Goal: Transaction & Acquisition: Purchase product/service

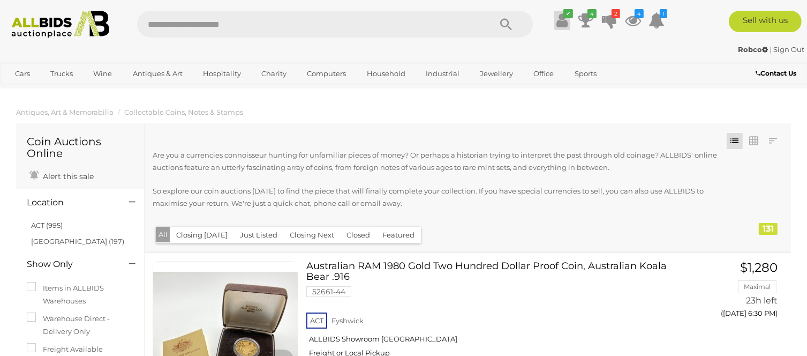
click at [562, 18] on icon at bounding box center [562, 20] width 11 height 19
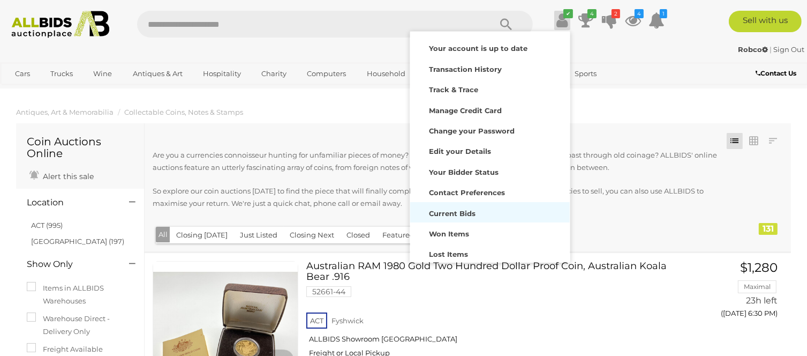
click at [467, 211] on strong "Current Bids" at bounding box center [452, 213] width 47 height 9
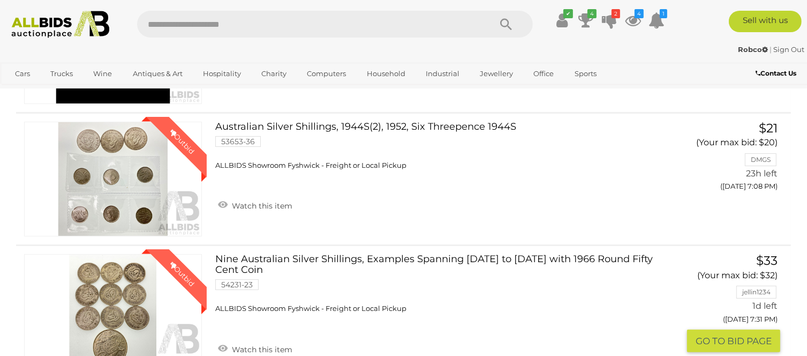
scroll to position [161, 0]
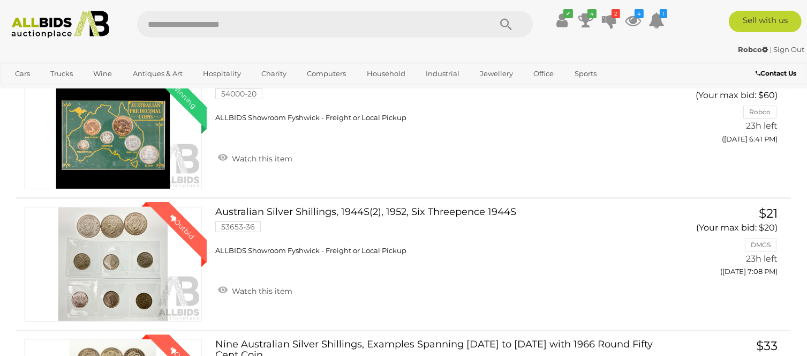
click at [678, 41] on div "Robco | Sign Out Robco | Sign Out" at bounding box center [403, 51] width 807 height 21
click at [564, 21] on icon at bounding box center [562, 20] width 11 height 19
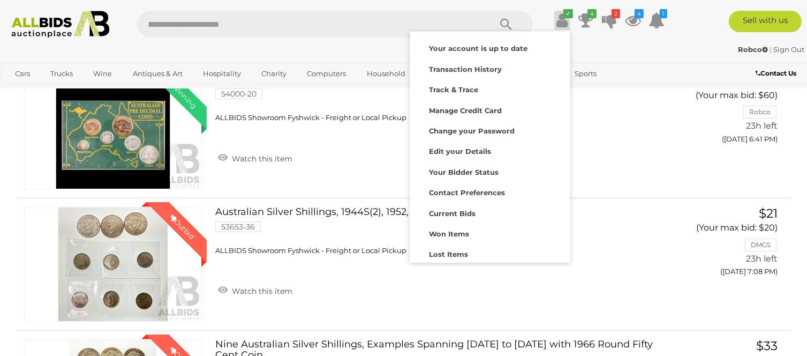
click at [686, 42] on div "Robco | Sign Out Robco | Sign Out" at bounding box center [403, 51] width 807 height 21
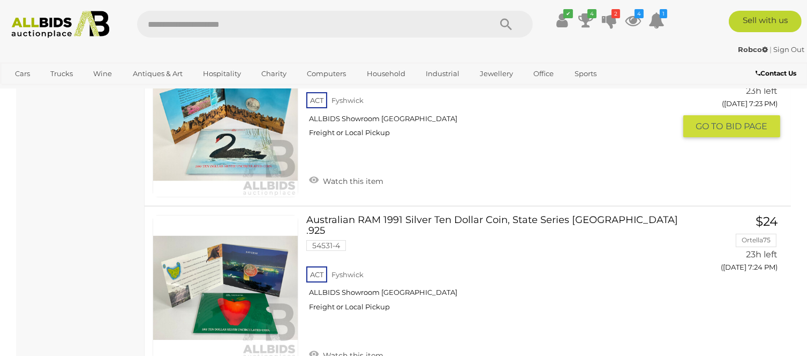
scroll to position [8358, 0]
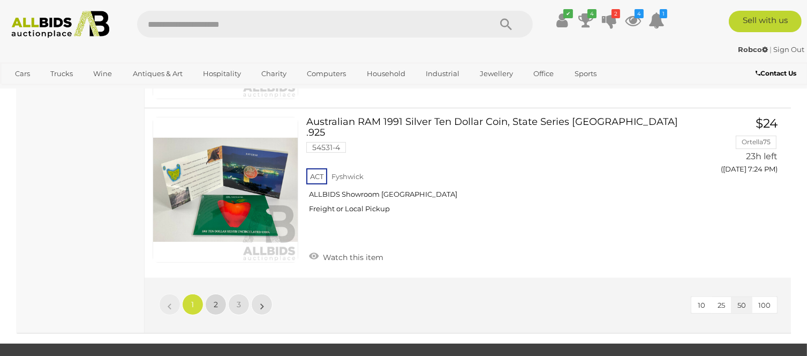
click at [216, 294] on link "2" at bounding box center [215, 304] width 21 height 21
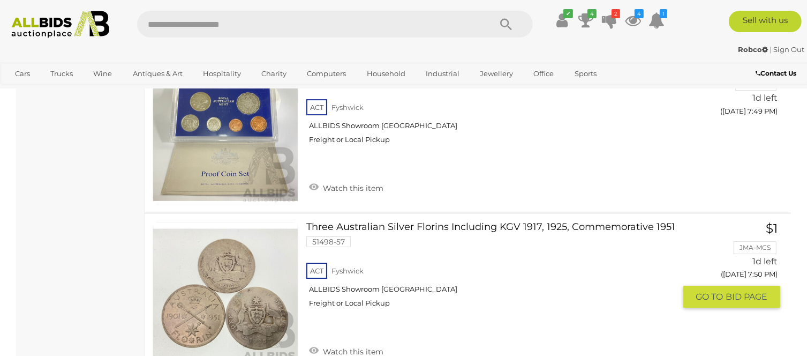
scroll to position [3734, 0]
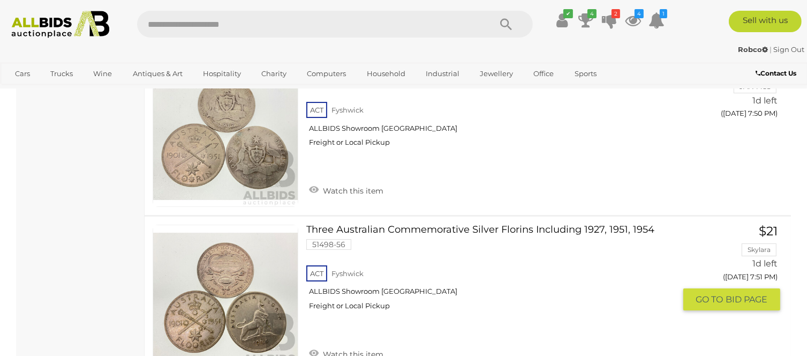
click at [229, 242] on link at bounding box center [226, 297] width 146 height 146
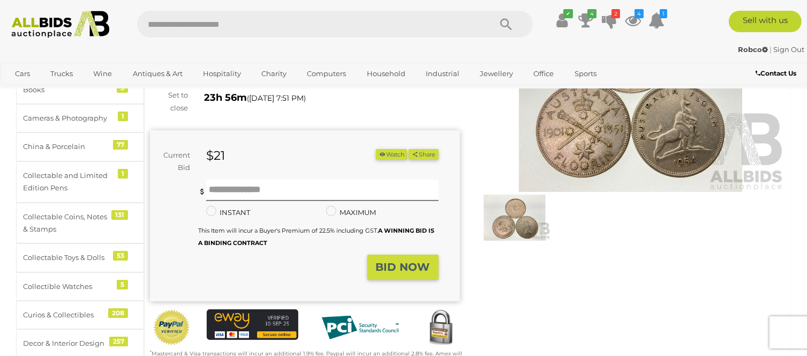
scroll to position [161, 0]
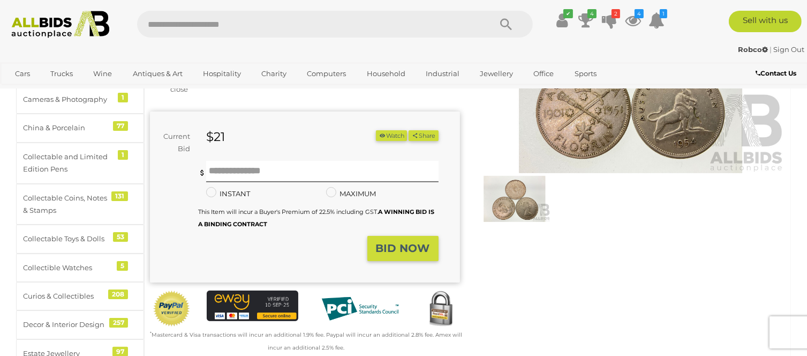
click at [527, 209] on img at bounding box center [515, 199] width 72 height 47
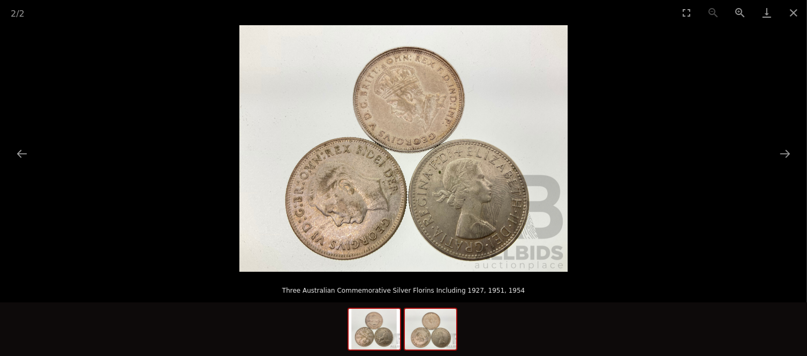
click at [384, 331] on img at bounding box center [374, 329] width 51 height 41
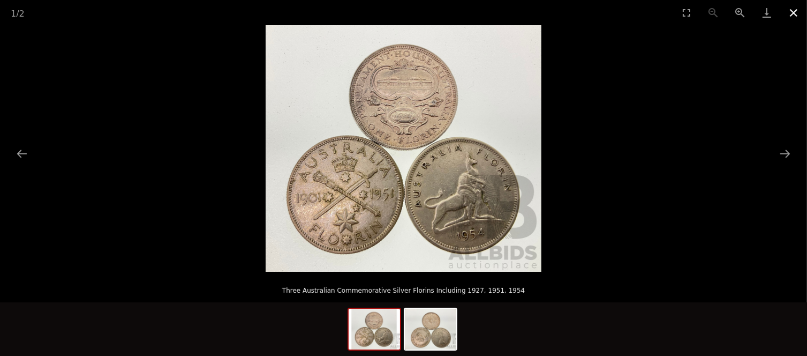
click at [796, 9] on button "Close gallery" at bounding box center [794, 12] width 27 height 25
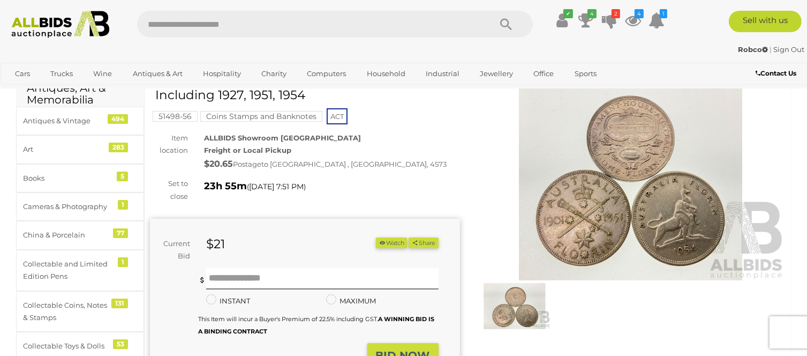
scroll to position [107, 0]
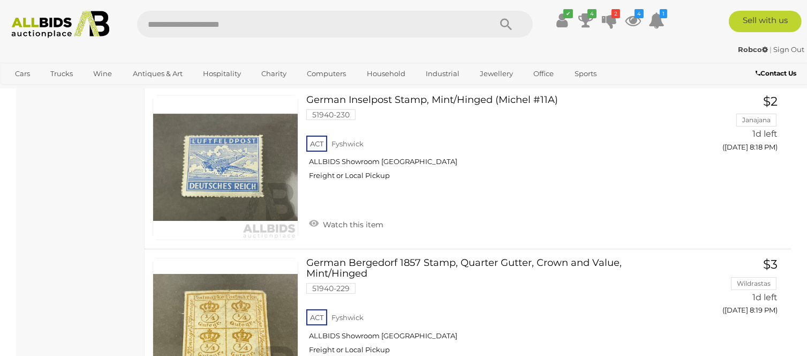
scroll to position [8408, 0]
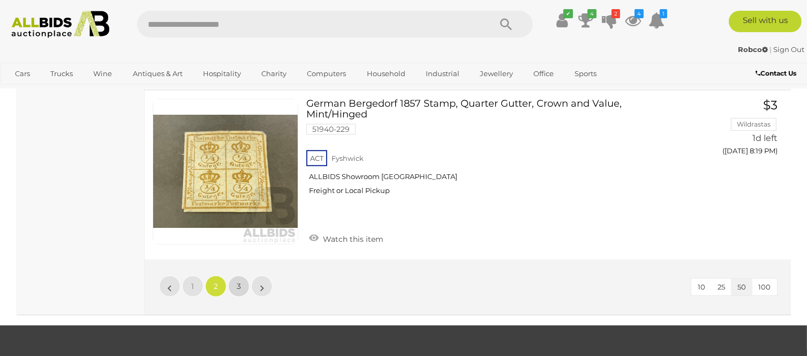
click at [239, 281] on span "3" at bounding box center [239, 286] width 4 height 10
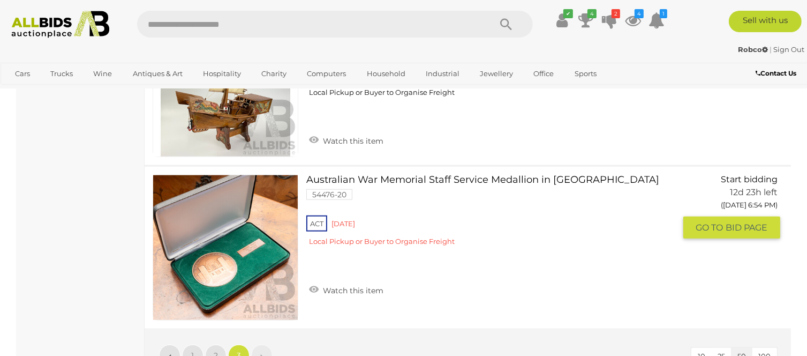
scroll to position [5127, 0]
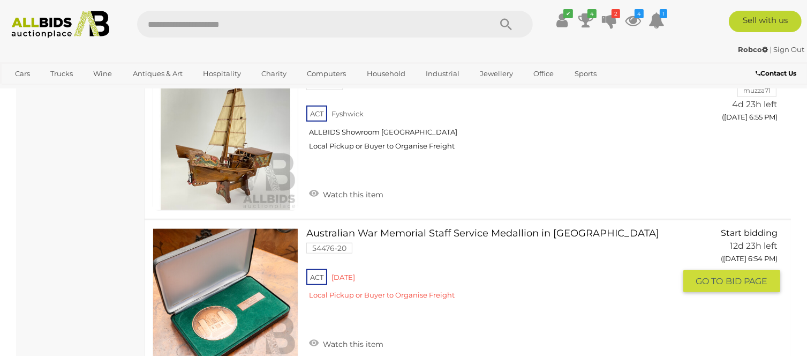
click at [222, 256] on link at bounding box center [226, 301] width 146 height 146
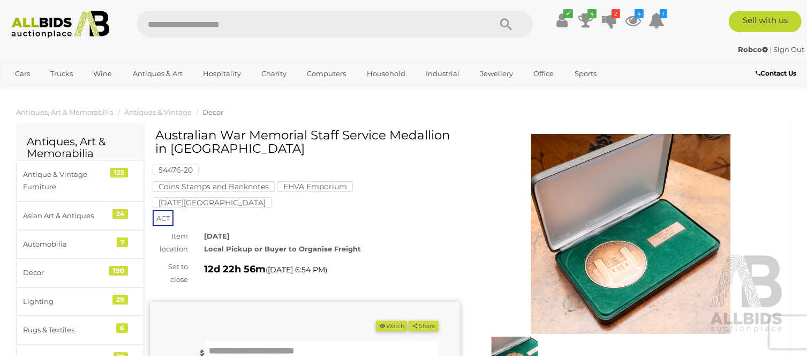
click at [672, 250] on img at bounding box center [631, 234] width 310 height 200
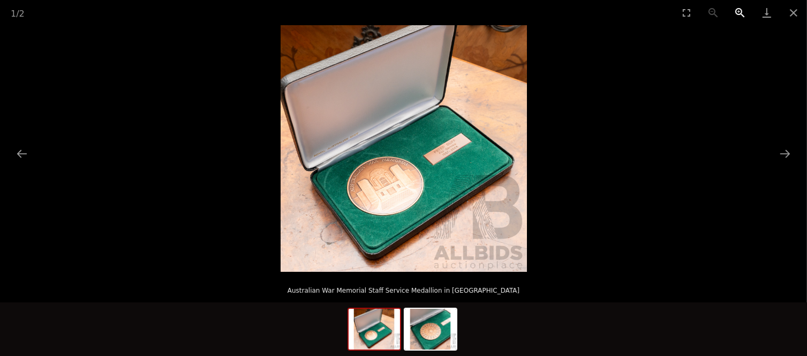
click at [736, 12] on button "Zoom in" at bounding box center [740, 12] width 27 height 25
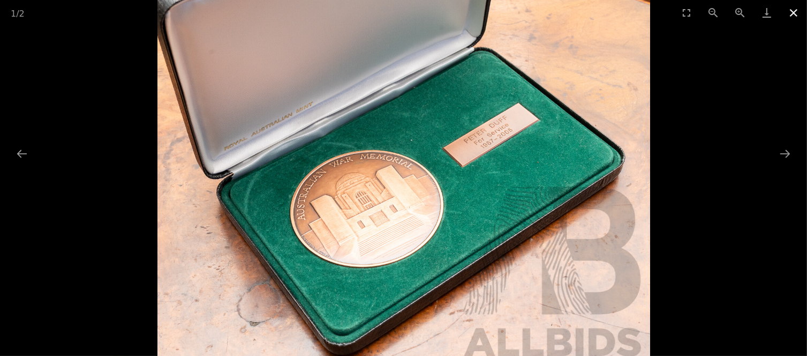
click at [793, 12] on button "Close gallery" at bounding box center [794, 12] width 27 height 25
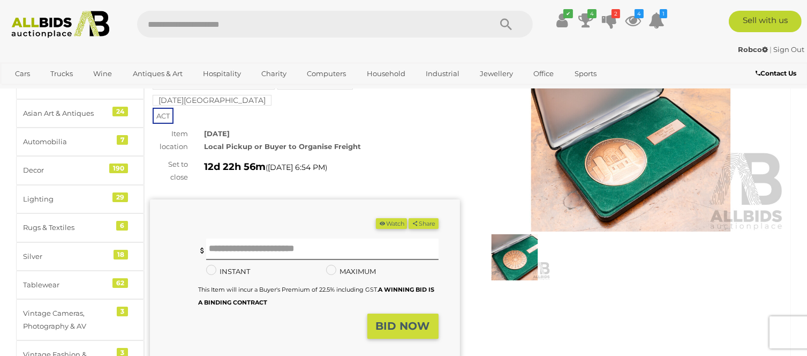
scroll to position [107, 0]
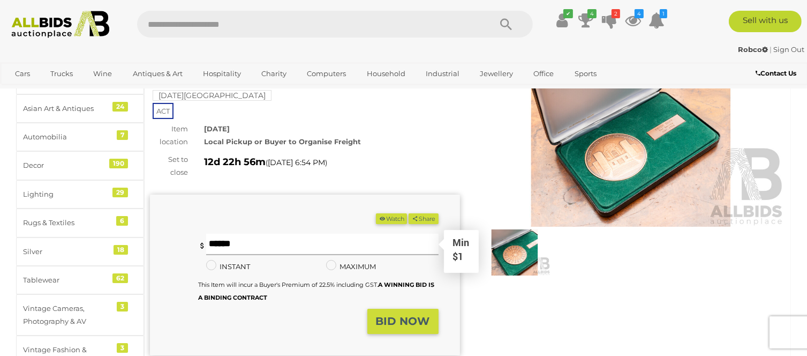
click at [212, 234] on input "text" at bounding box center [322, 244] width 233 height 21
click at [223, 184] on div "(Min $1) Share Facebook Twitter" at bounding box center [305, 272] width 310 height 177
click at [204, 234] on span at bounding box center [202, 244] width 8 height 21
click at [214, 234] on input "text" at bounding box center [322, 244] width 233 height 21
type input "*"
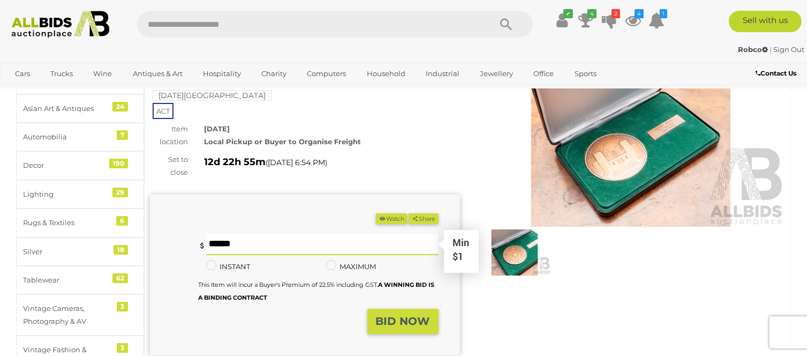
click at [409, 213] on button "Share" at bounding box center [423, 218] width 29 height 11
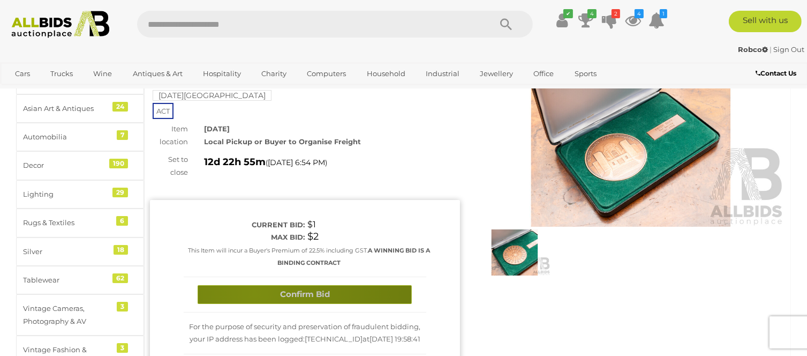
click at [254, 285] on button "Confirm Bid" at bounding box center [305, 294] width 214 height 19
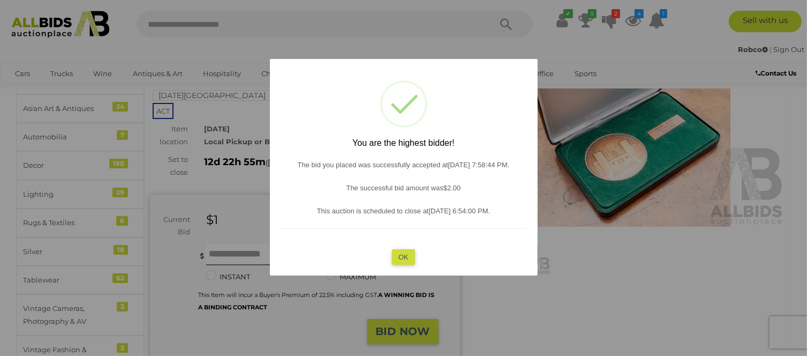
click at [411, 255] on button "OK" at bounding box center [403, 257] width 23 height 16
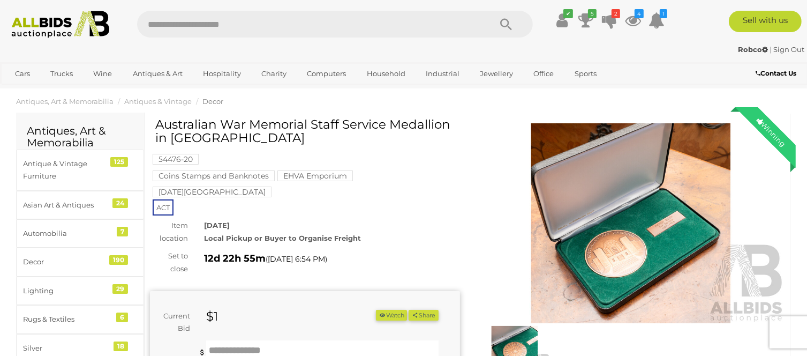
scroll to position [0, 0]
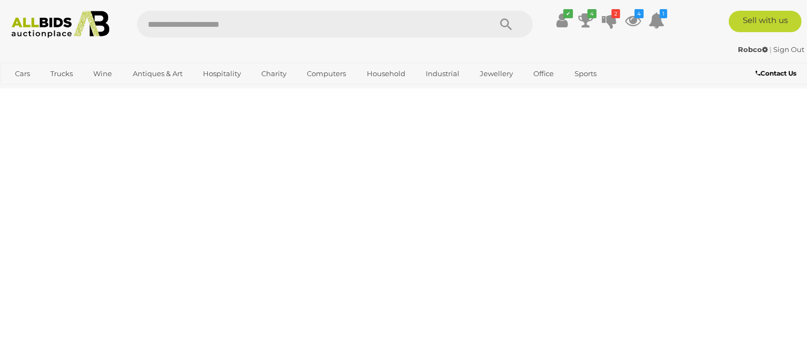
scroll to position [80, 0]
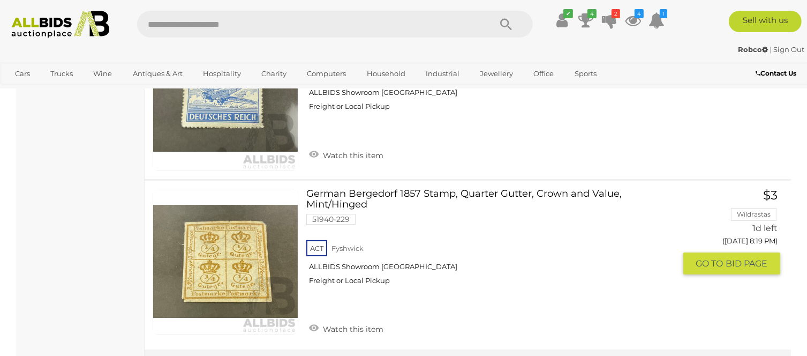
scroll to position [8438, 0]
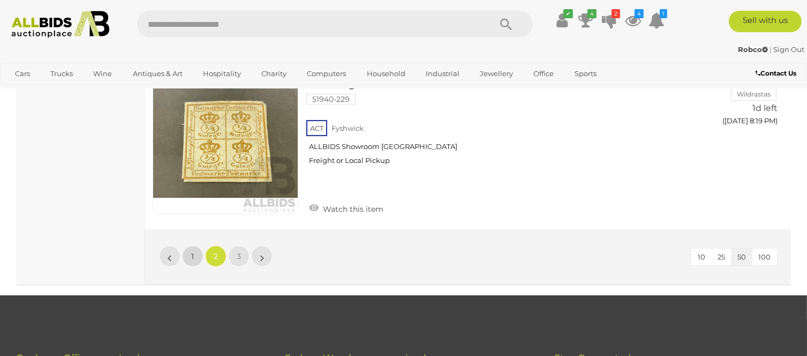
click at [192, 251] on span "1" at bounding box center [193, 256] width 3 height 10
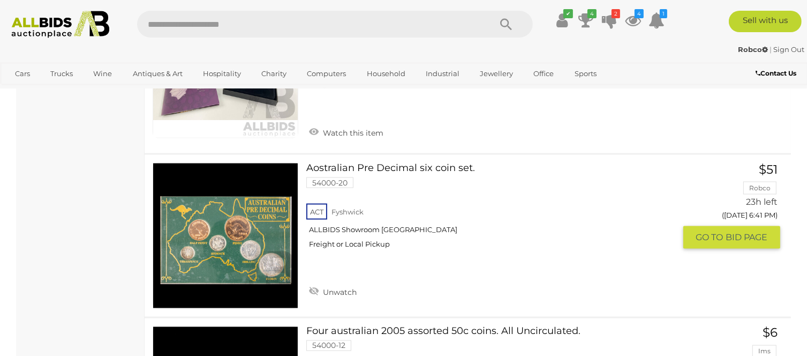
scroll to position [1805, 0]
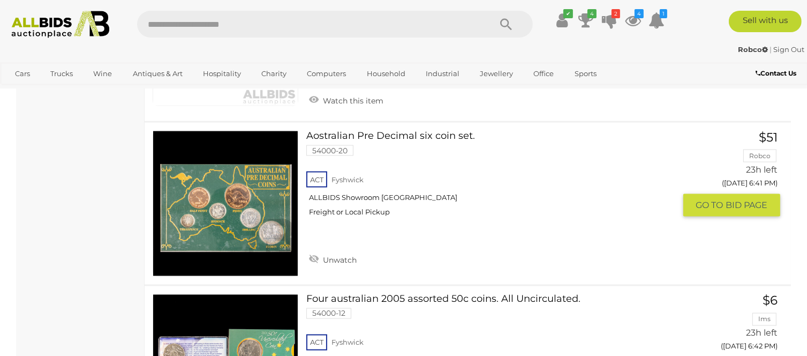
click at [270, 192] on link at bounding box center [226, 204] width 146 height 146
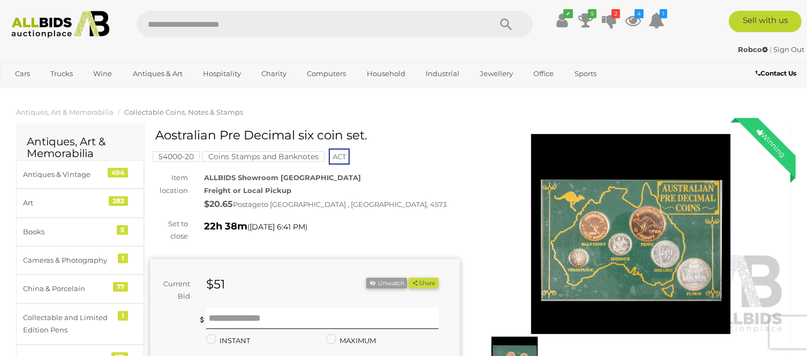
click at [630, 198] on img at bounding box center [631, 234] width 310 height 200
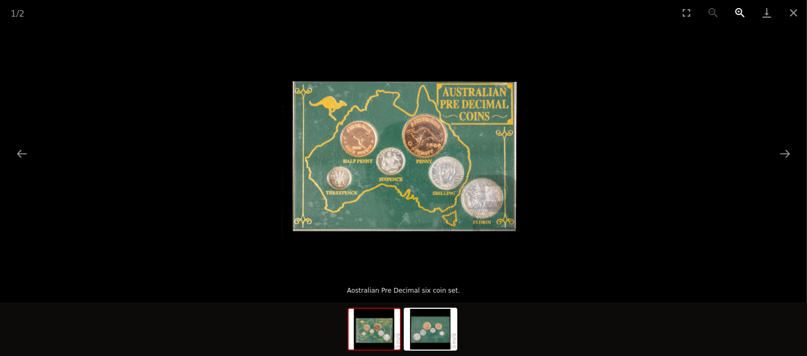
click at [740, 8] on button "Zoom in" at bounding box center [740, 12] width 27 height 25
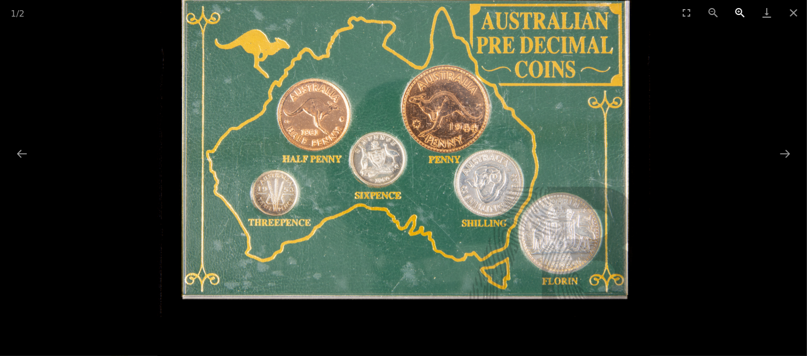
click at [739, 10] on button "Zoom in" at bounding box center [740, 12] width 27 height 25
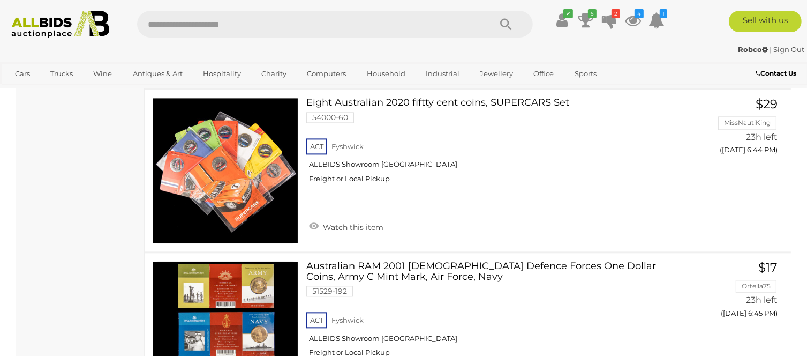
scroll to position [2337, 0]
